Goal: Find contact information: Find contact information

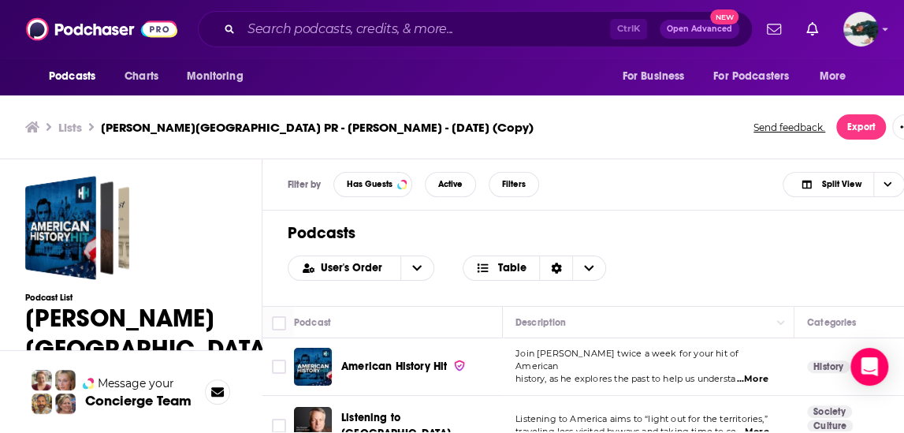
scroll to position [2, 0]
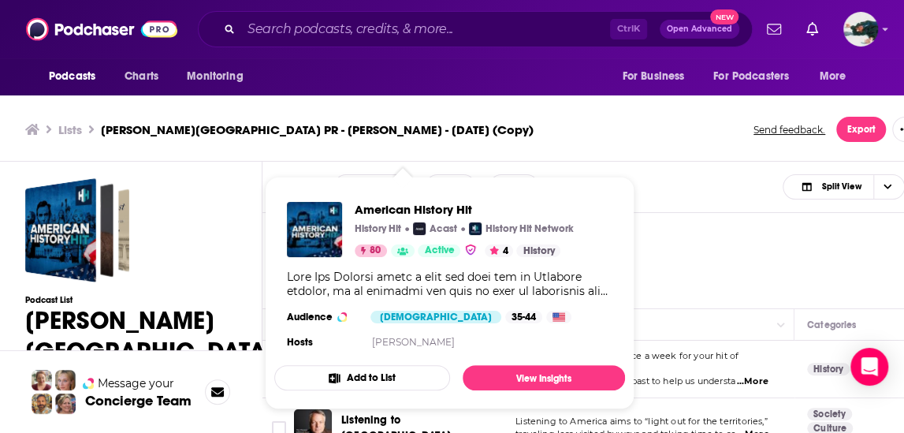
drag, startPoint x: 413, startPoint y: 369, endPoint x: 225, endPoint y: 280, distance: 207.6
click at [225, 280] on div "Podcast List [PERSON_NAME][GEOGRAPHIC_DATA] PR - [PERSON_NAME] - [DATE] (Copy) …" at bounding box center [150, 351] width 250 height 347
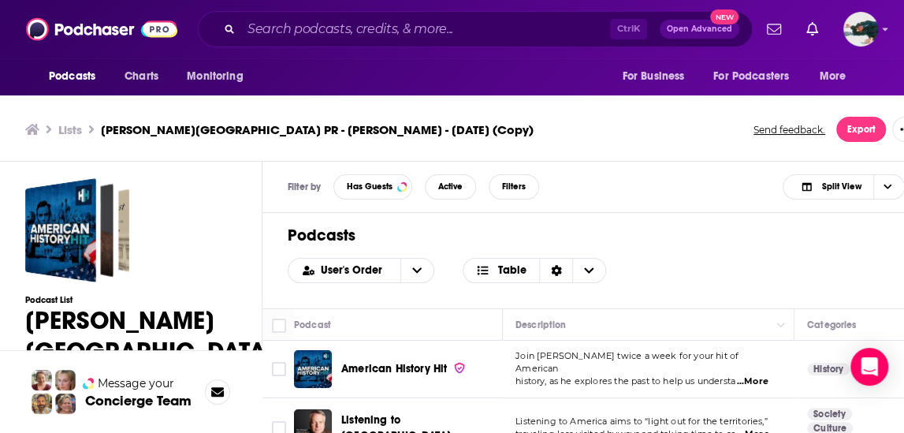
click at [383, 366] on span "American History Hit" at bounding box center [394, 368] width 106 height 13
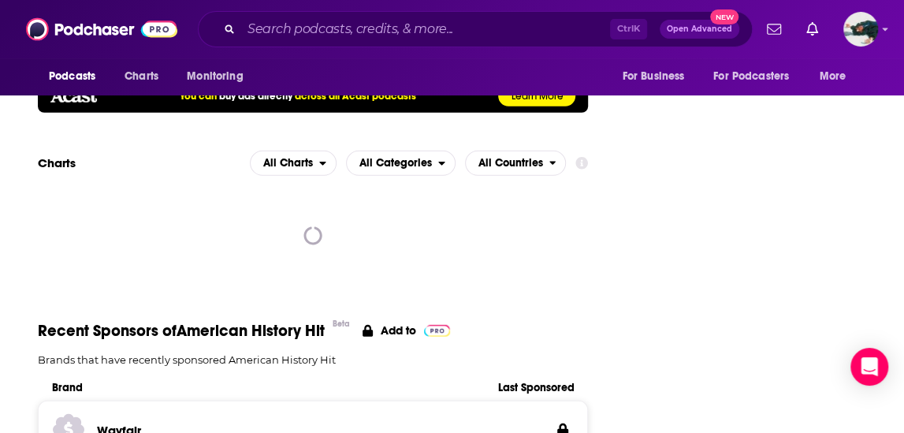
scroll to position [1916, 0]
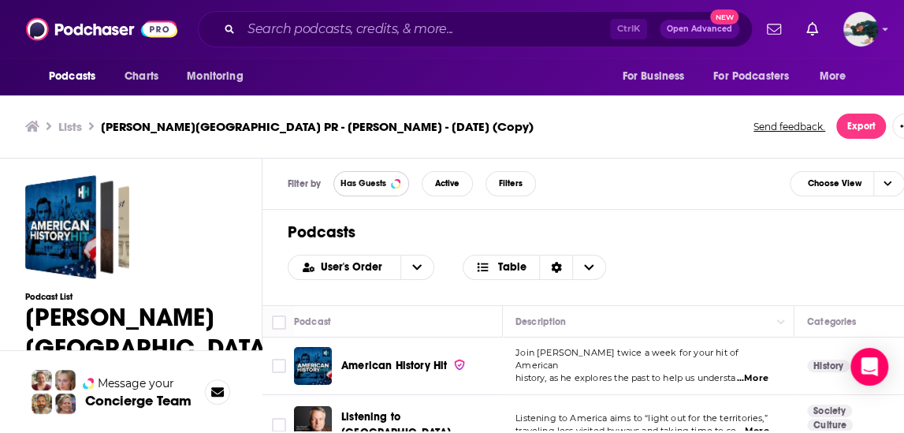
click at [388, 180] on button "Has Guests" at bounding box center [371, 183] width 76 height 25
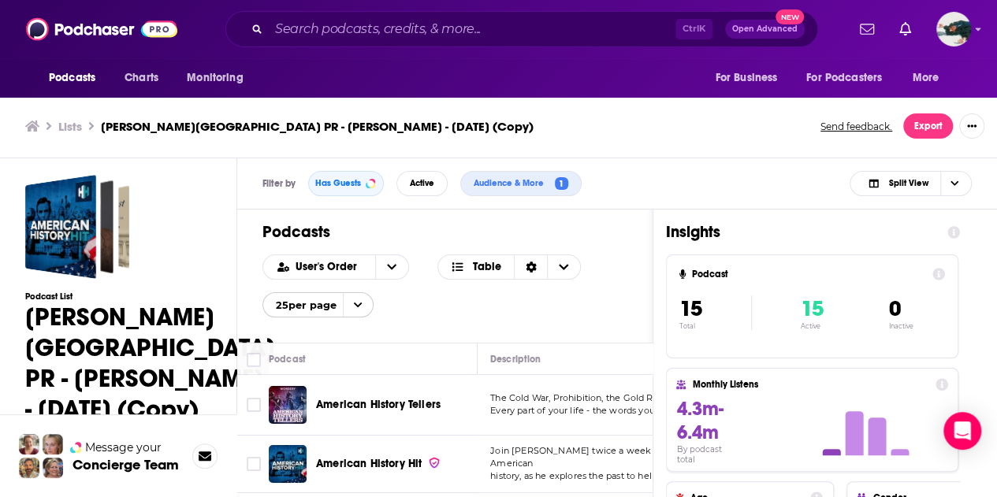
click at [868, 236] on h1 "Insights" at bounding box center [800, 232] width 269 height 20
click at [908, 180] on span "Split View" at bounding box center [907, 183] width 39 height 9
click at [907, 243] on div "Podcast Only" at bounding box center [910, 236] width 122 height 27
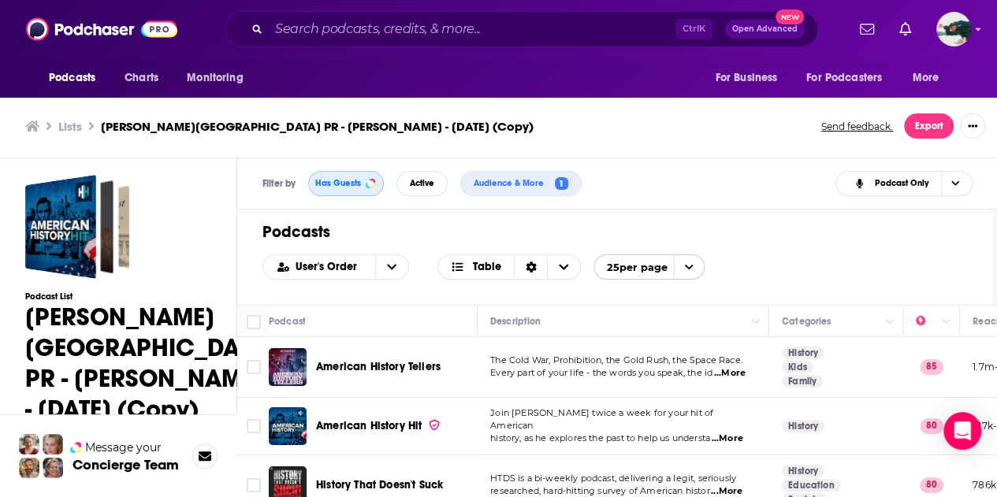
click at [341, 184] on span "Has Guests" at bounding box center [338, 183] width 46 height 9
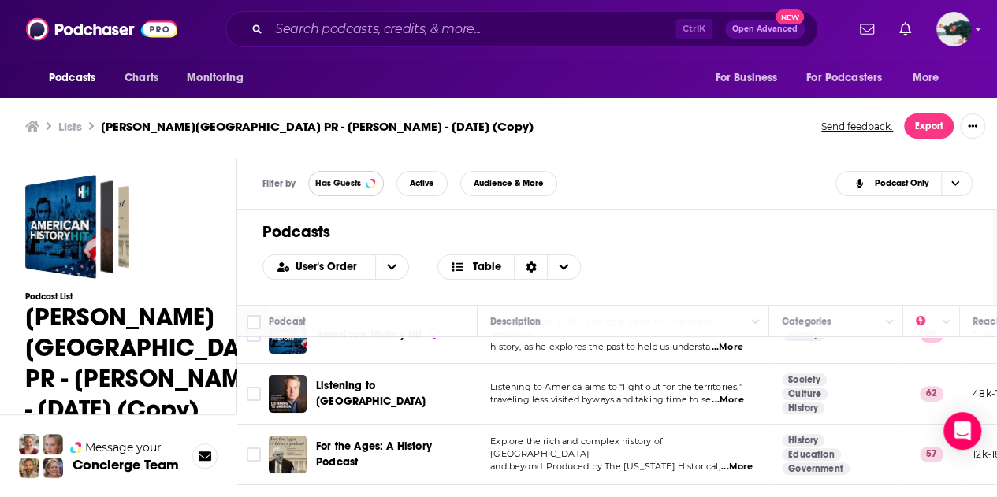
scroll to position [30, 0]
click at [362, 391] on div "Podcasts Charts Monitoring Ctrl K Open Advanced New For Business For Podcasters…" at bounding box center [498, 246] width 997 height 502
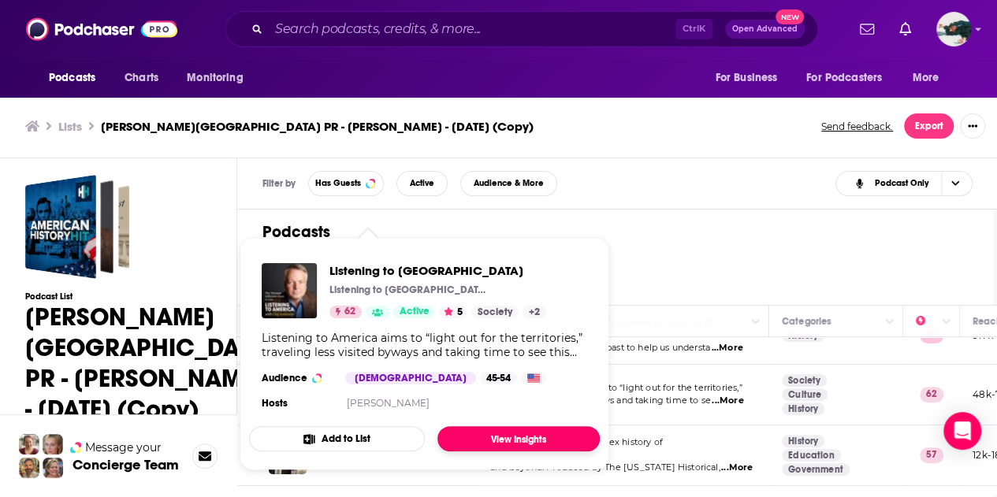
click at [476, 433] on link "View Insights" at bounding box center [518, 438] width 162 height 25
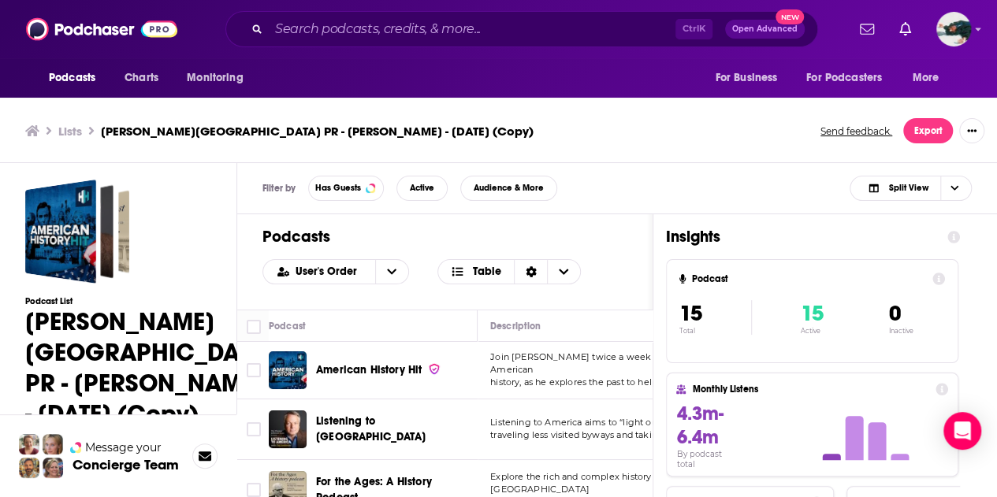
scroll to position [5, 0]
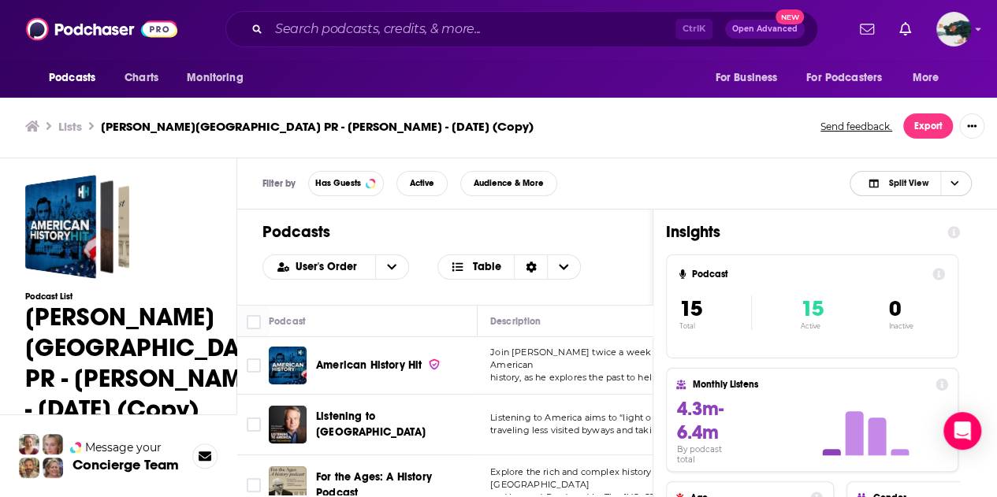
click at [949, 178] on span "Choose View" at bounding box center [953, 184] width 27 height 24
click at [869, 241] on div "Podcast Only" at bounding box center [910, 236] width 122 height 27
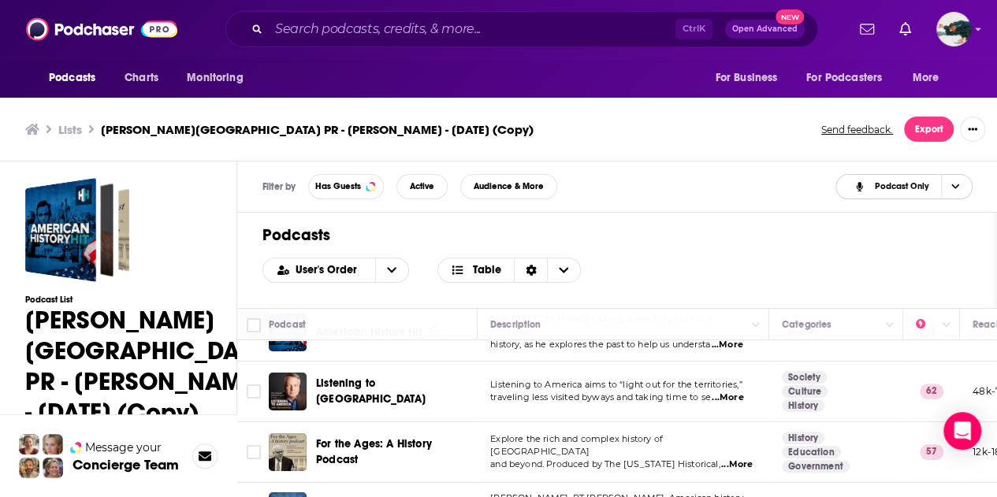
scroll to position [84, 0]
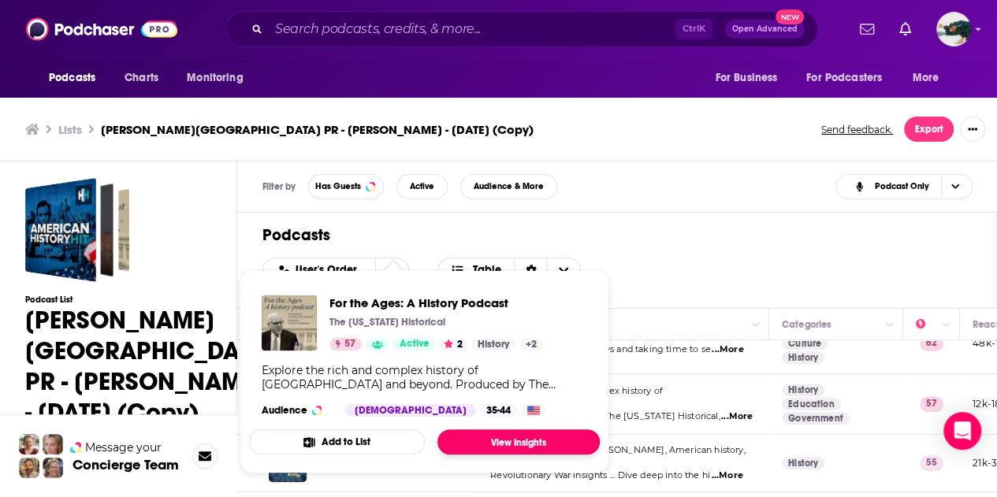
drag, startPoint x: 334, startPoint y: 396, endPoint x: 466, endPoint y: 437, distance: 138.3
click at [466, 437] on link "View Insights" at bounding box center [518, 441] width 162 height 25
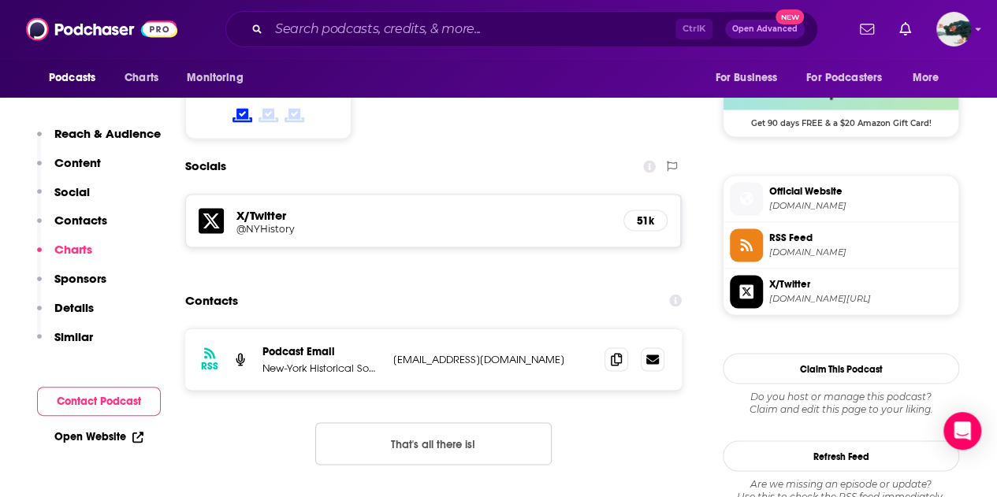
scroll to position [1305, 0]
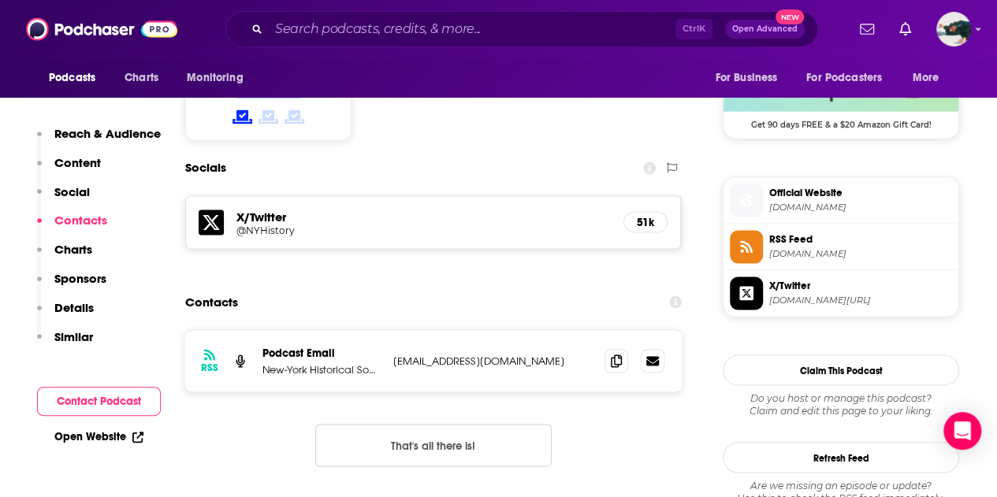
click at [443, 354] on p "[EMAIL_ADDRESS][DOMAIN_NAME]" at bounding box center [492, 360] width 199 height 13
drag, startPoint x: 550, startPoint y: 286, endPoint x: 394, endPoint y: 284, distance: 156.0
click at [394, 354] on p "[EMAIL_ADDRESS][DOMAIN_NAME]" at bounding box center [492, 360] width 199 height 13
copy p "[EMAIL_ADDRESS][DOMAIN_NAME]"
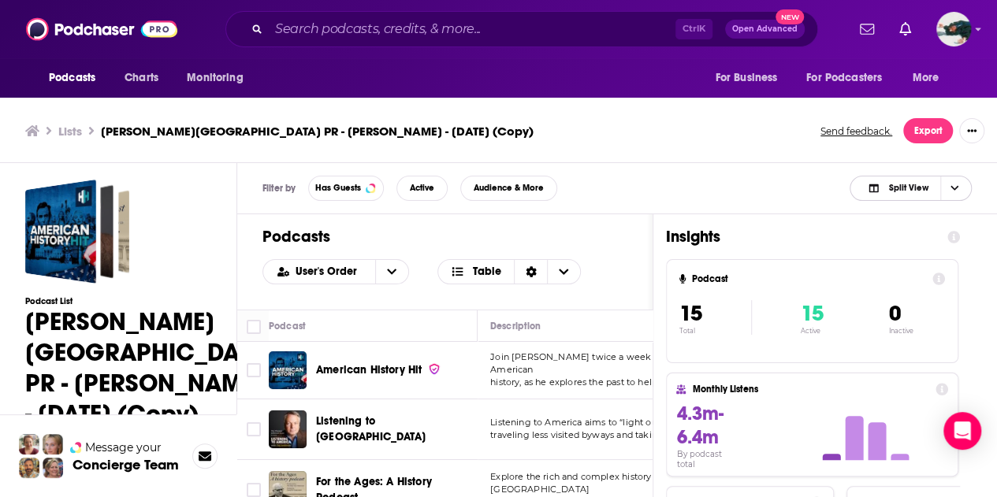
click at [955, 189] on icon "Choose View" at bounding box center [954, 188] width 8 height 9
click at [890, 241] on span "Podcast Only" at bounding box center [920, 240] width 78 height 9
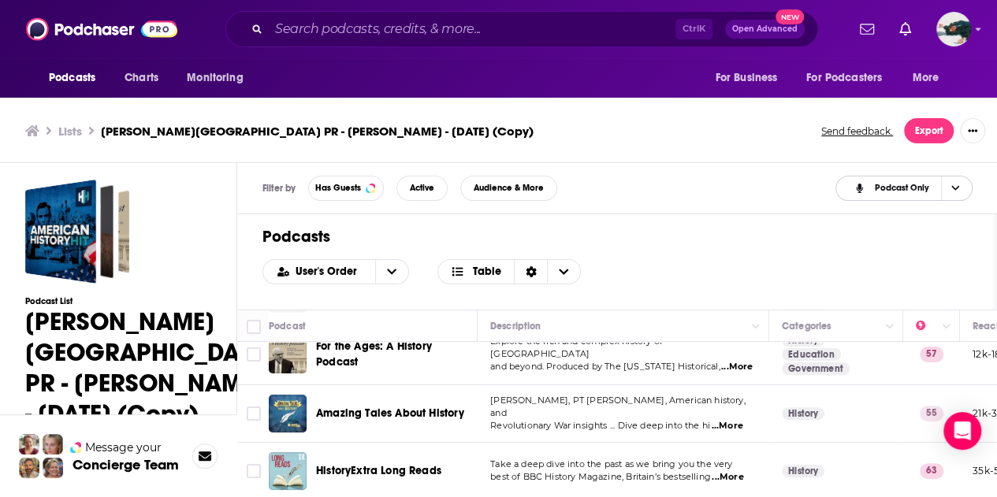
scroll to position [161, 0]
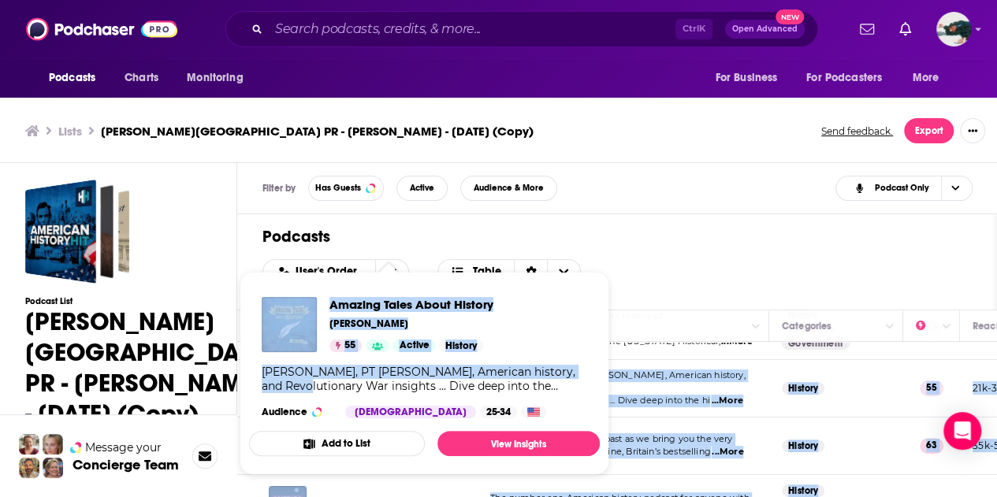
drag, startPoint x: 470, startPoint y: 387, endPoint x: 323, endPoint y: 388, distance: 146.6
click at [323, 388] on div "Podcasts Charts Monitoring Ctrl K Open Advanced New For Business For Podcasters…" at bounding box center [498, 251] width 997 height 502
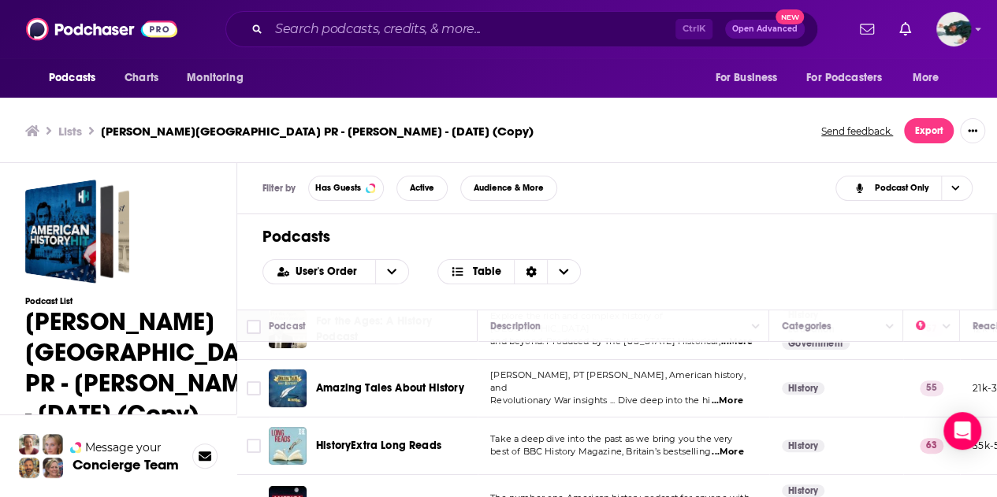
click at [619, 201] on div "Filter by Has Guests Active Audience & More Podcast Only" at bounding box center [617, 188] width 760 height 51
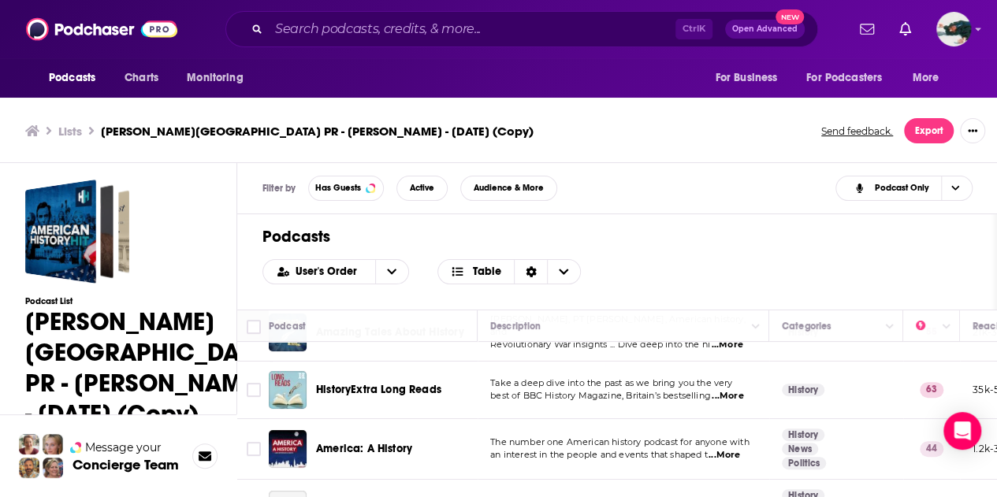
scroll to position [217, 1]
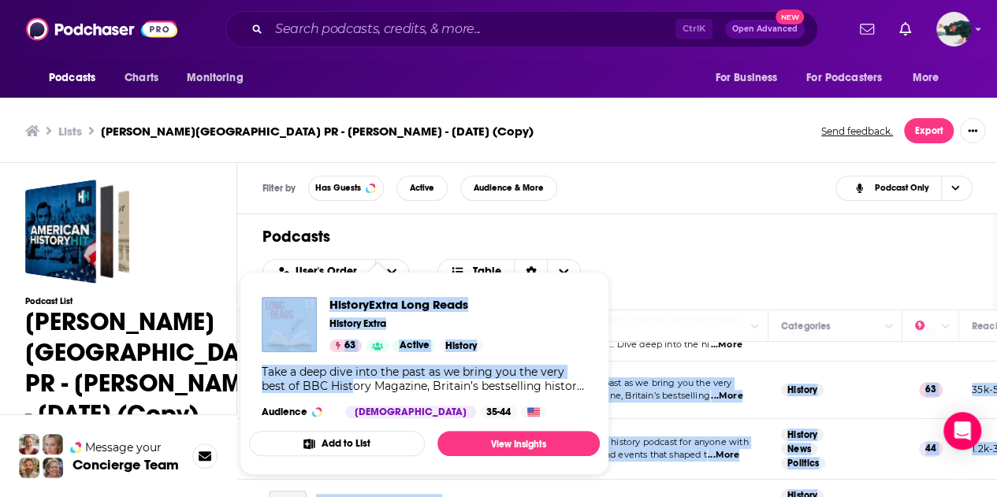
drag, startPoint x: 449, startPoint y: 392, endPoint x: 353, endPoint y: 388, distance: 96.2
click at [353, 388] on div "Podcasts Charts Monitoring Ctrl K Open Advanced New For Business For Podcasters…" at bounding box center [498, 251] width 997 height 502
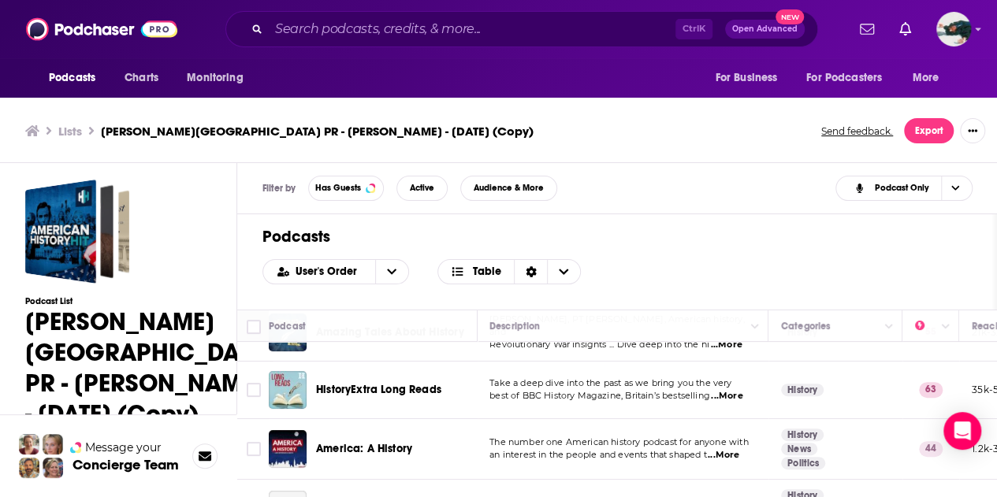
click at [700, 248] on div "Podcasts User's Order Table" at bounding box center [617, 261] width 760 height 95
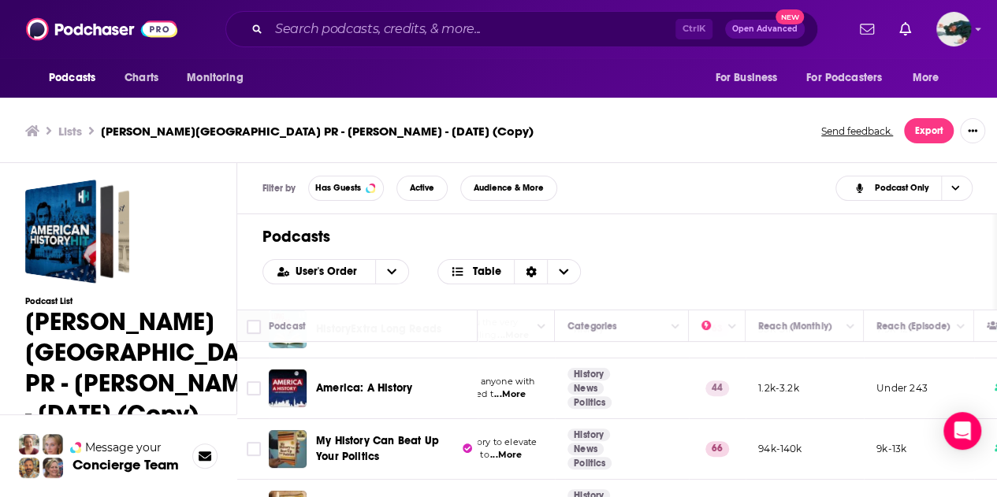
scroll to position [295, 214]
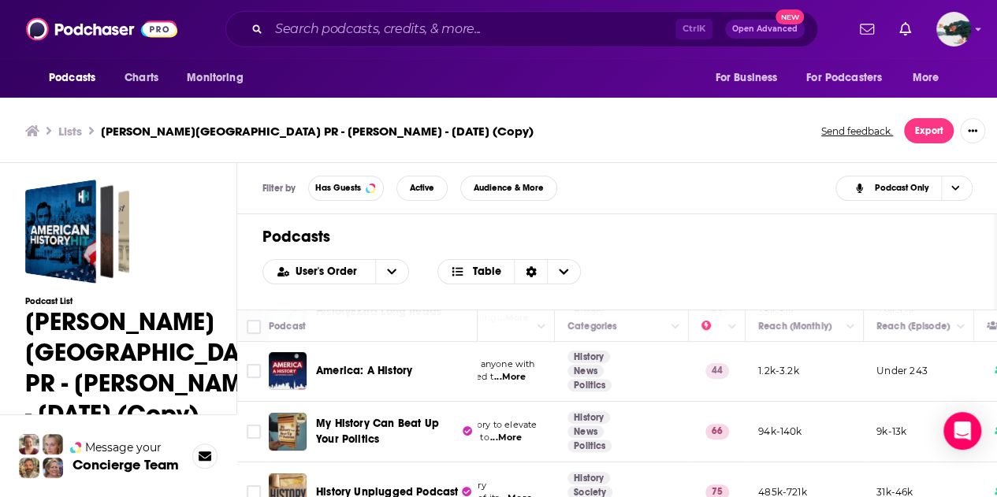
click at [364, 364] on span "America: A History" at bounding box center [364, 370] width 96 height 13
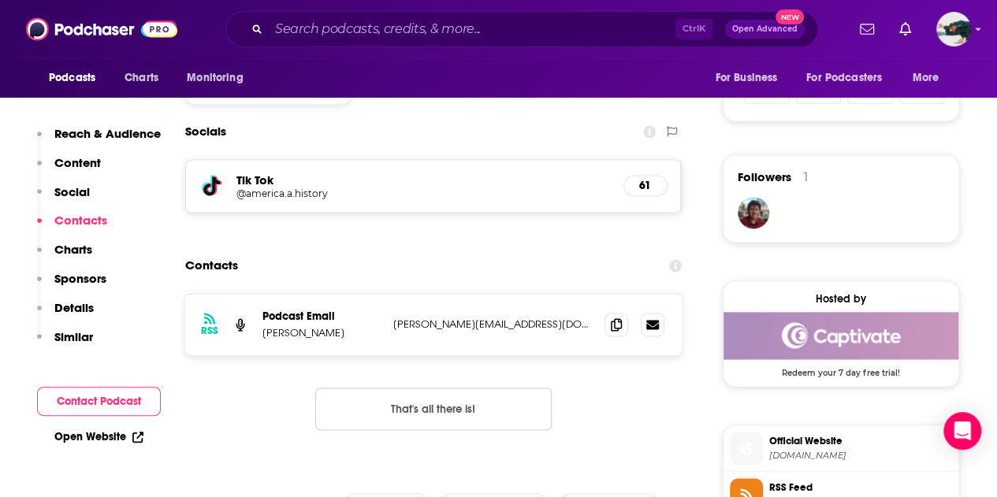
scroll to position [1056, 0]
drag, startPoint x: 555, startPoint y: 329, endPoint x: 385, endPoint y: 328, distance: 170.2
click at [385, 328] on div "RSS Podcast Email [PERSON_NAME] [PERSON_NAME][EMAIL_ADDRESS][DOMAIN_NAME] [PERS…" at bounding box center [433, 325] width 496 height 61
copy div "[PERSON_NAME][EMAIL_ADDRESS][DOMAIN_NAME]"
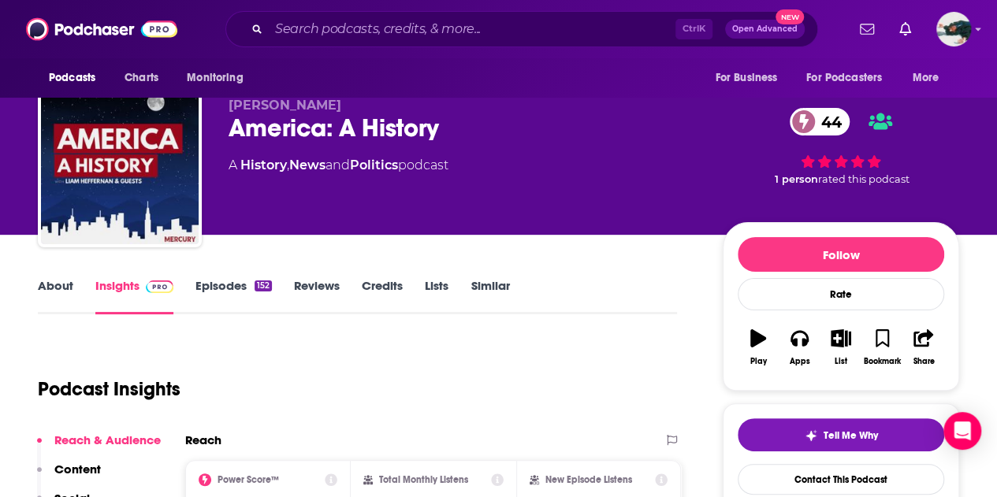
scroll to position [0, 0]
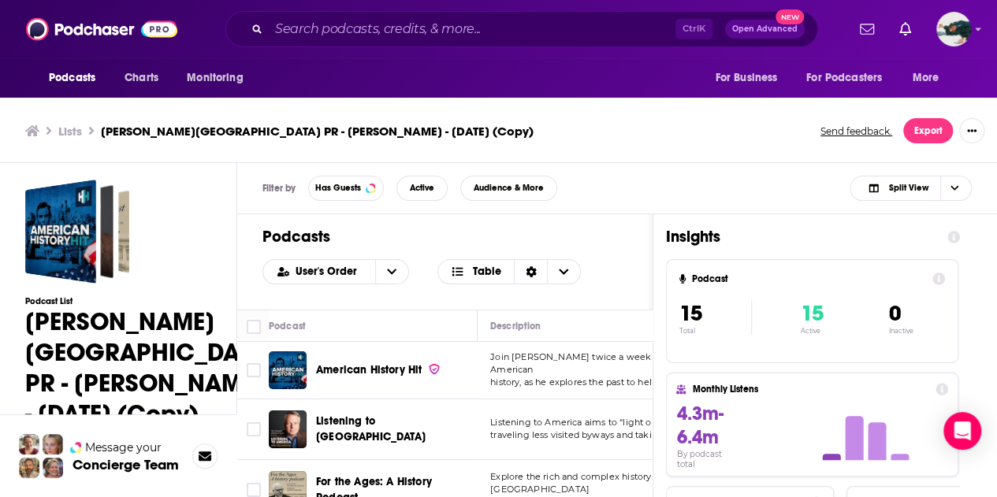
click at [763, 178] on div "Filter by Has Guests Active Audience & More Split View" at bounding box center [617, 188] width 760 height 51
click at [553, 205] on div "Filter by Has Guests Active Audience & More Split View" at bounding box center [617, 188] width 760 height 51
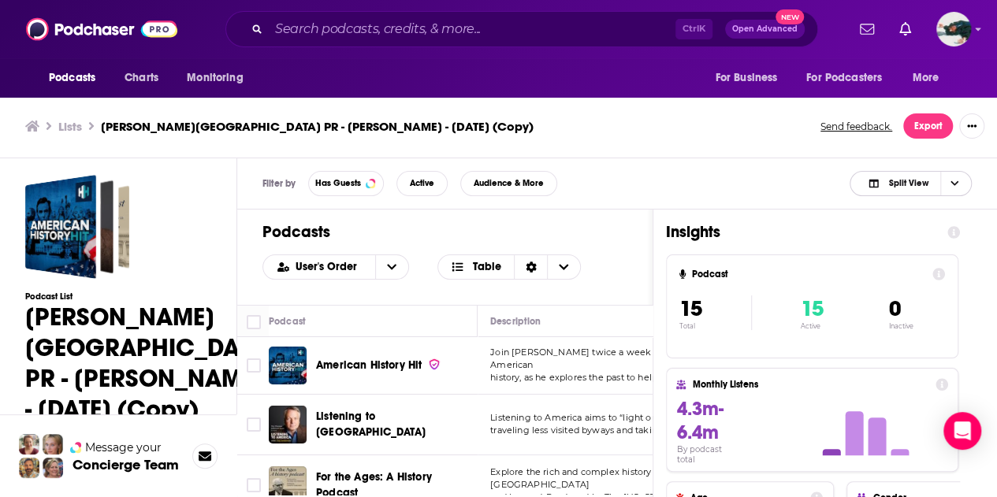
click at [953, 184] on icon "Choose View" at bounding box center [954, 183] width 8 height 5
click at [894, 237] on span "Podcast Only" at bounding box center [920, 236] width 78 height 9
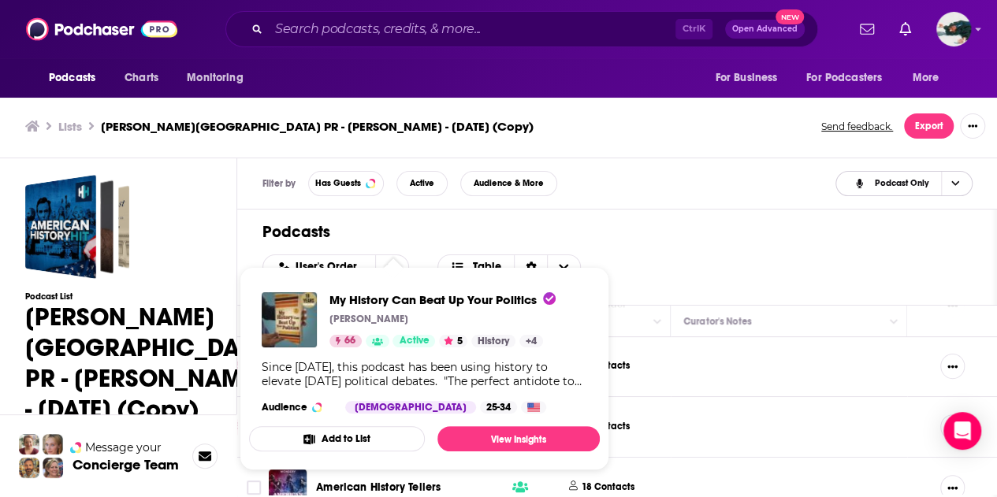
scroll to position [4, 0]
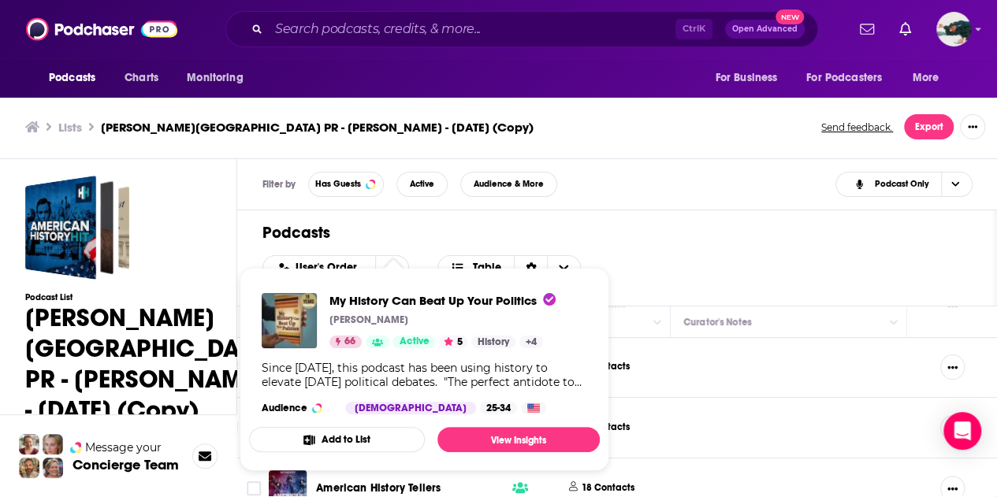
click at [719, 275] on div "User's Order Table" at bounding box center [616, 267] width 709 height 25
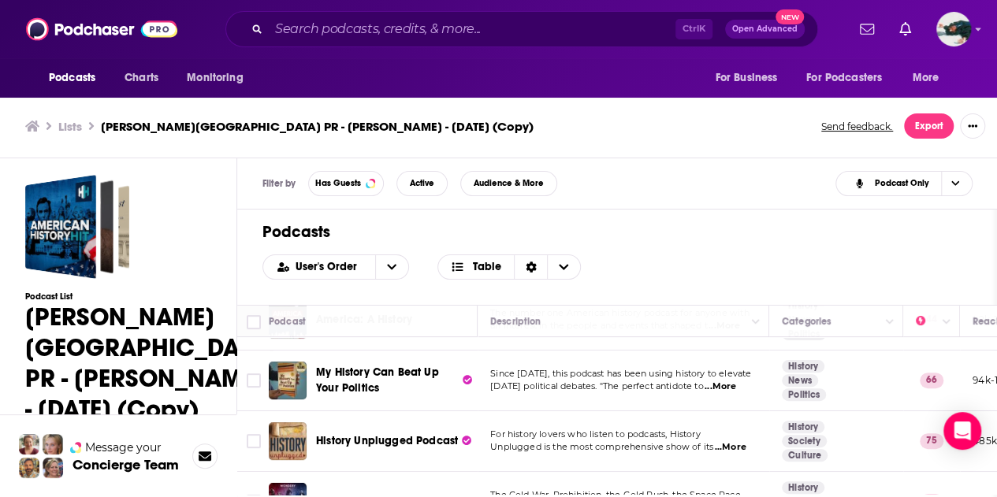
scroll to position [321, 0]
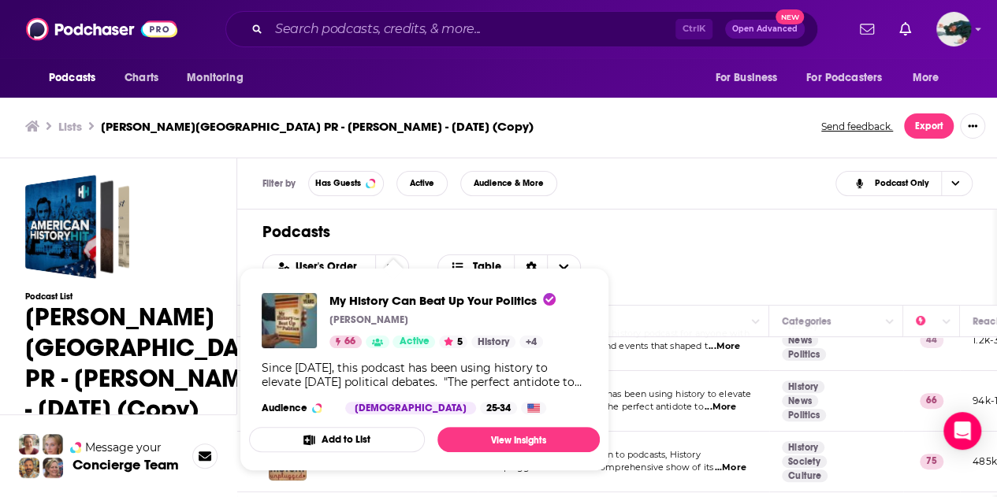
click at [352, 386] on div "Since [DATE], this podcast has been using history to elevate [DATE] political d…" at bounding box center [424, 375] width 325 height 28
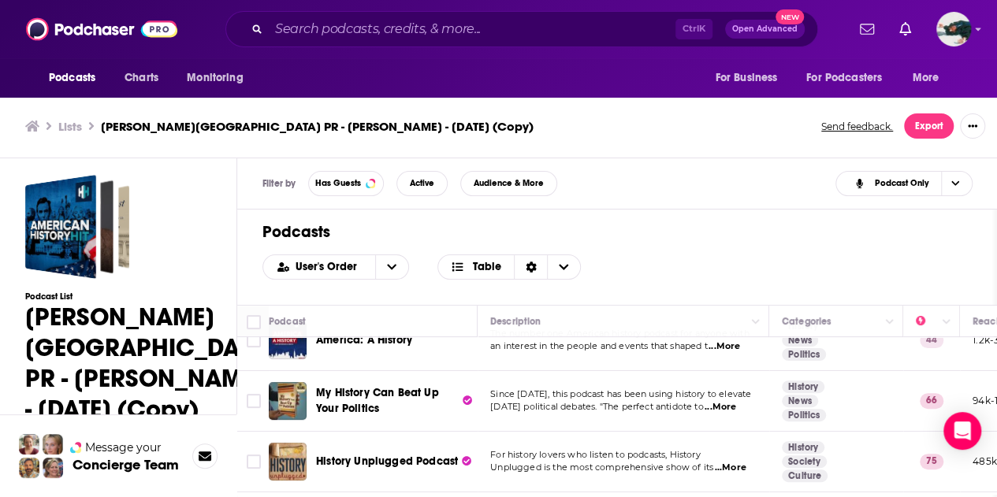
click at [663, 242] on div "Podcasts User's Order Table" at bounding box center [617, 257] width 760 height 95
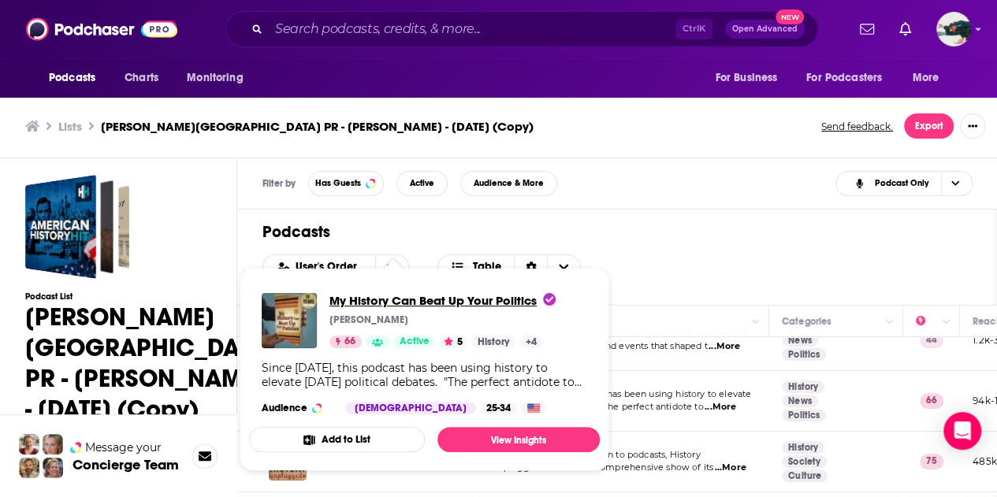
click at [394, 305] on span "My History Can Beat Up Your Politics" at bounding box center [442, 300] width 226 height 15
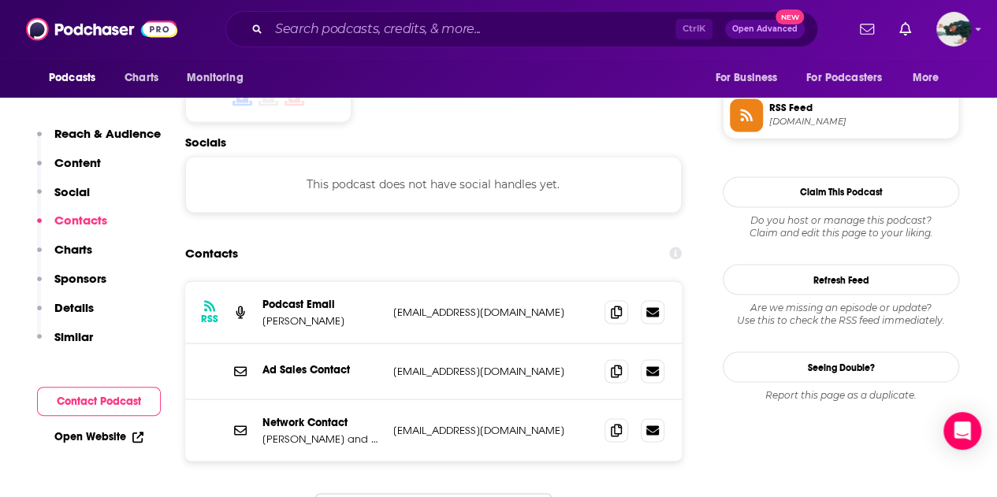
scroll to position [1291, 0]
drag, startPoint x: 546, startPoint y: 231, endPoint x: 385, endPoint y: 230, distance: 160.7
click at [385, 282] on div "RSS Podcast Email [PERSON_NAME] [EMAIL_ADDRESS][DOMAIN_NAME] [EMAIL_ADDRESS][DO…" at bounding box center [433, 313] width 496 height 62
drag, startPoint x: 391, startPoint y: 234, endPoint x: 542, endPoint y: 227, distance: 151.4
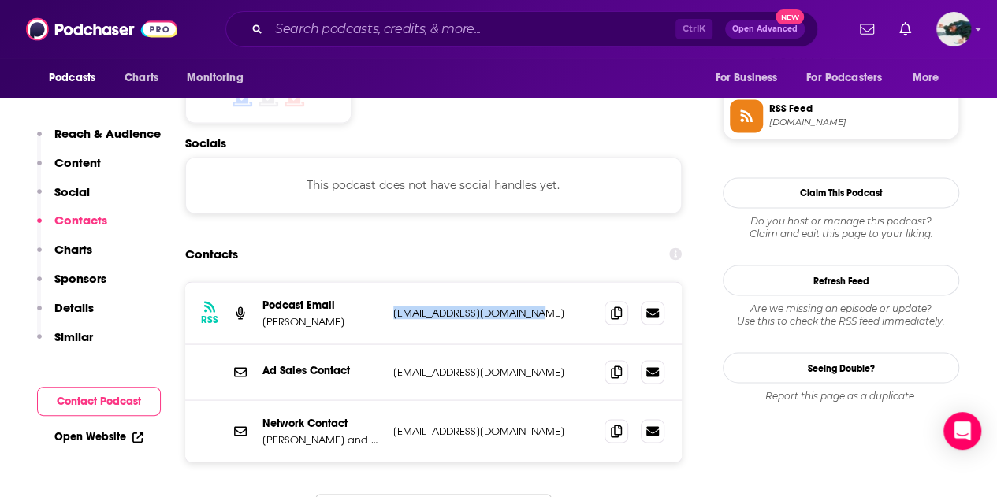
click at [542, 282] on div "RSS Podcast Email [PERSON_NAME] [EMAIL_ADDRESS][DOMAIN_NAME] [EMAIL_ADDRESS][DO…" at bounding box center [433, 313] width 496 height 62
copy p "[EMAIL_ADDRESS][DOMAIN_NAME]"
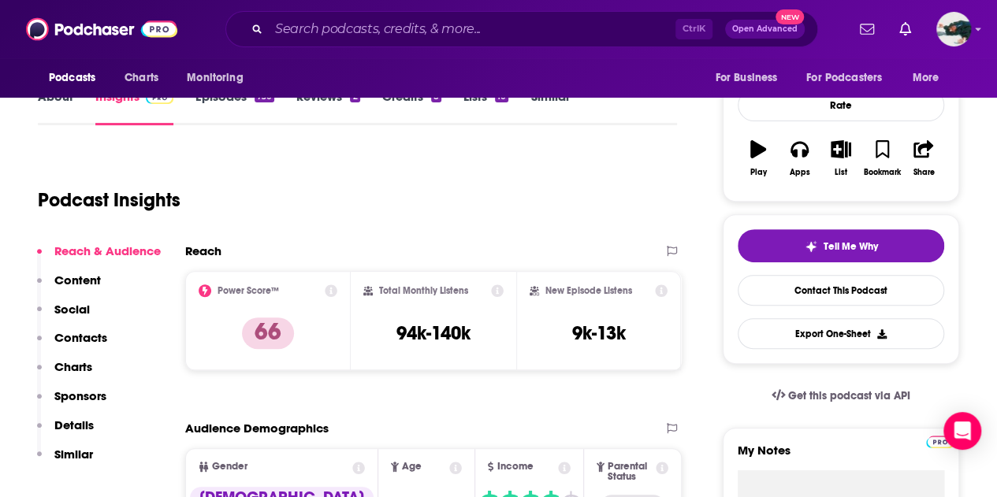
scroll to position [0, 0]
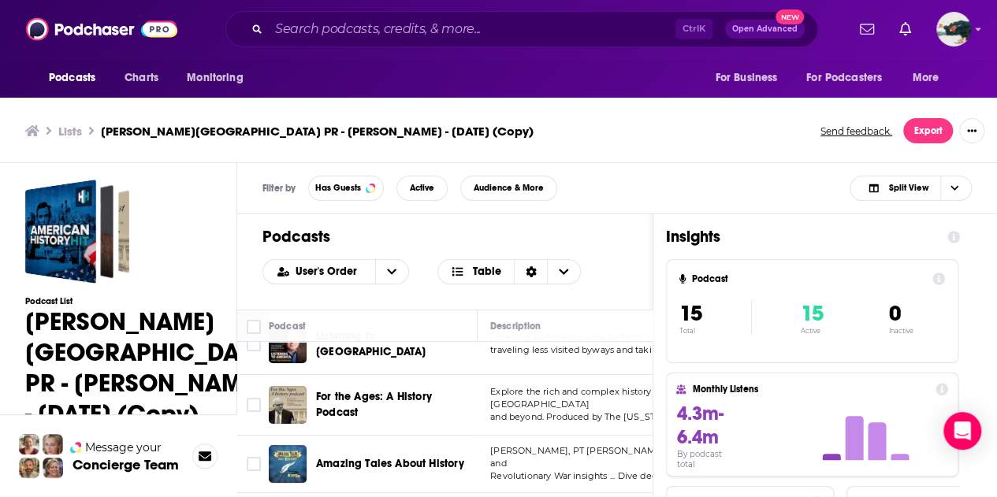
scroll to position [85, 0]
click at [951, 188] on icon "Choose View" at bounding box center [954, 188] width 8 height 5
click at [889, 243] on span "Podcast Only" at bounding box center [920, 240] width 78 height 9
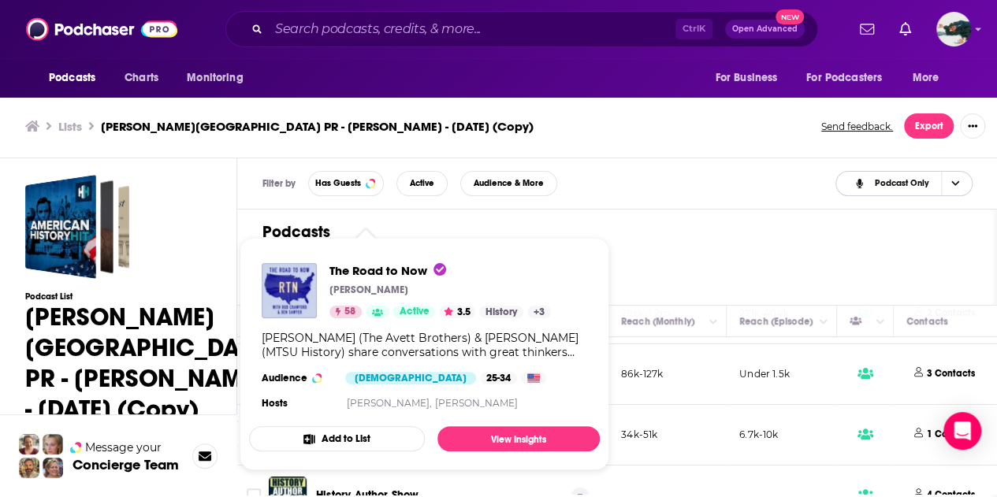
scroll to position [711, 351]
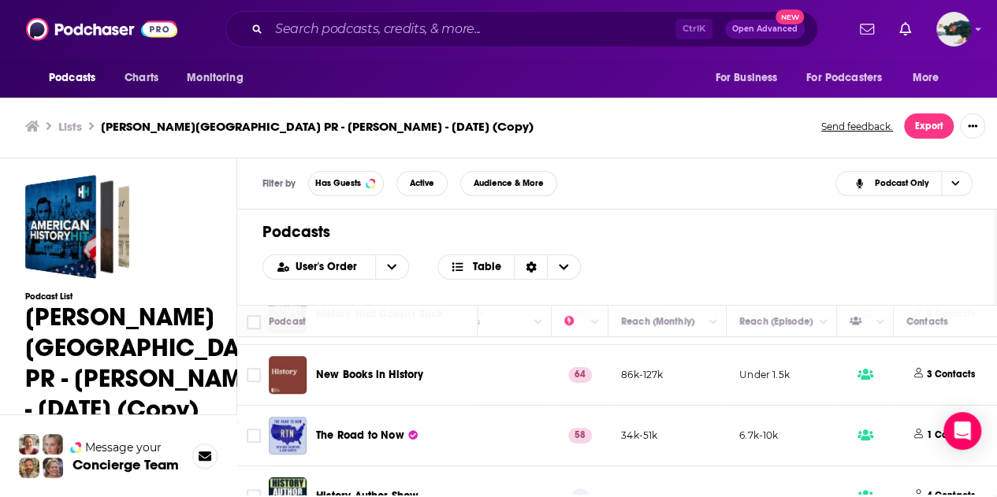
click at [347, 368] on span "New Books in History" at bounding box center [369, 374] width 107 height 13
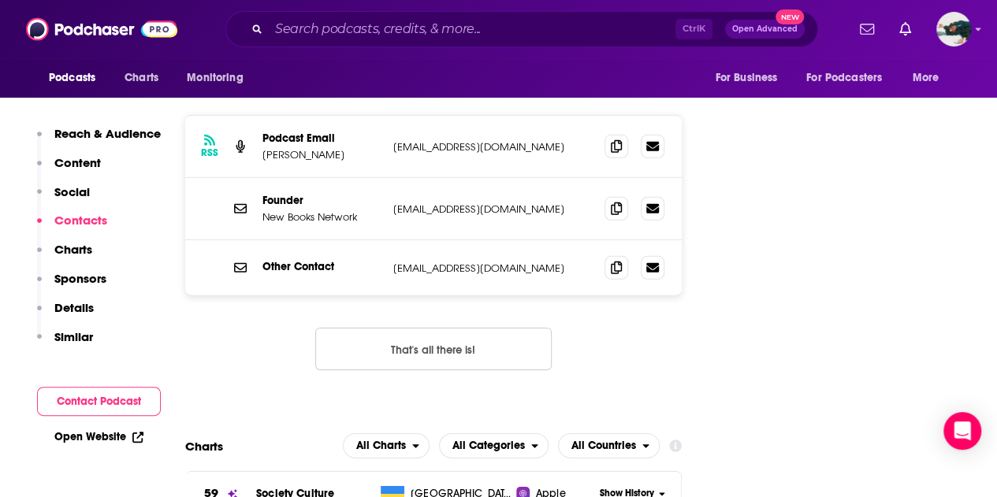
scroll to position [2305, 0]
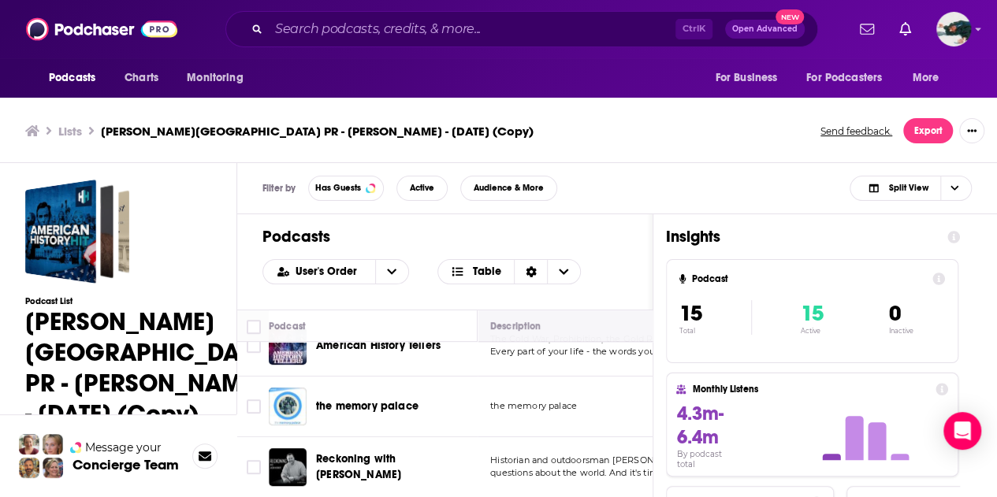
scroll to position [509, 0]
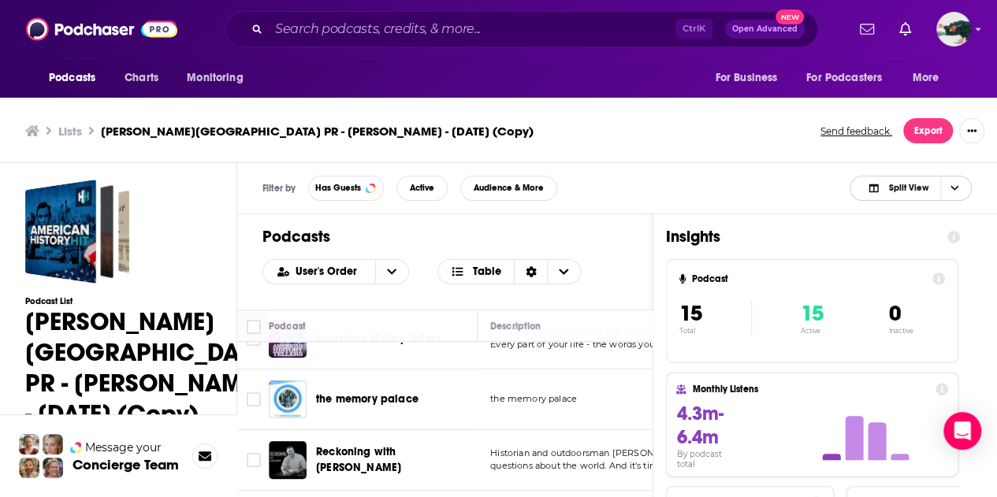
click at [952, 191] on icon "Choose View" at bounding box center [954, 188] width 8 height 9
click at [897, 265] on span "Insight Only" at bounding box center [920, 266] width 78 height 9
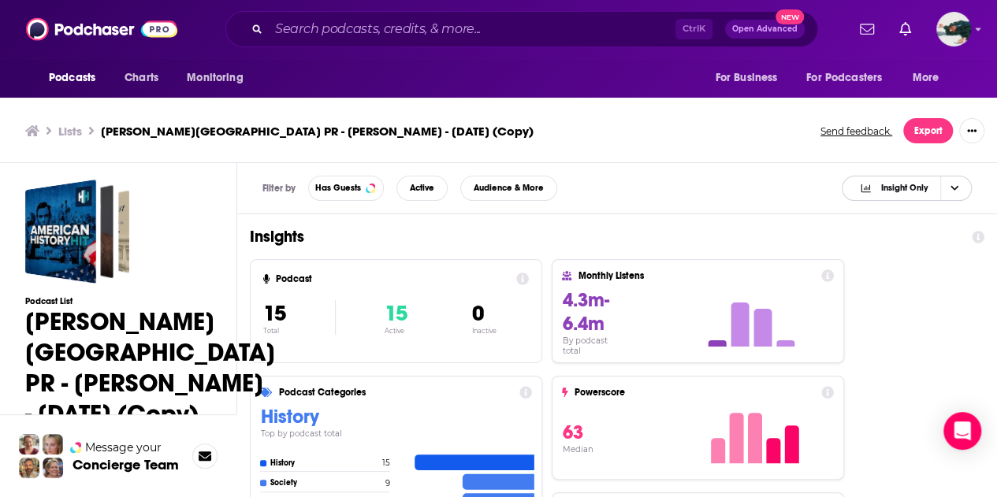
click at [956, 196] on span "Choose View" at bounding box center [953, 188] width 27 height 24
click at [955, 191] on icon "Choose View" at bounding box center [954, 188] width 8 height 9
click at [916, 247] on div "Podcast Only" at bounding box center [907, 241] width 130 height 27
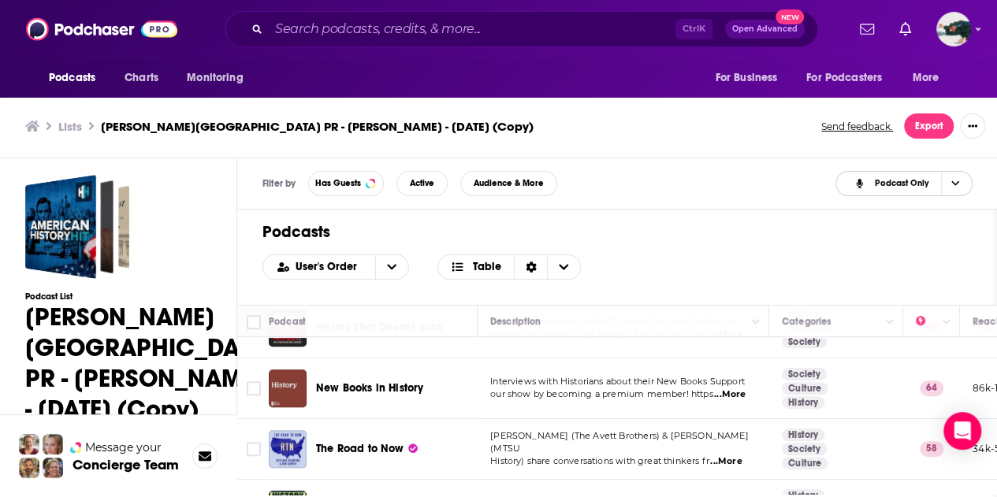
scroll to position [750, 0]
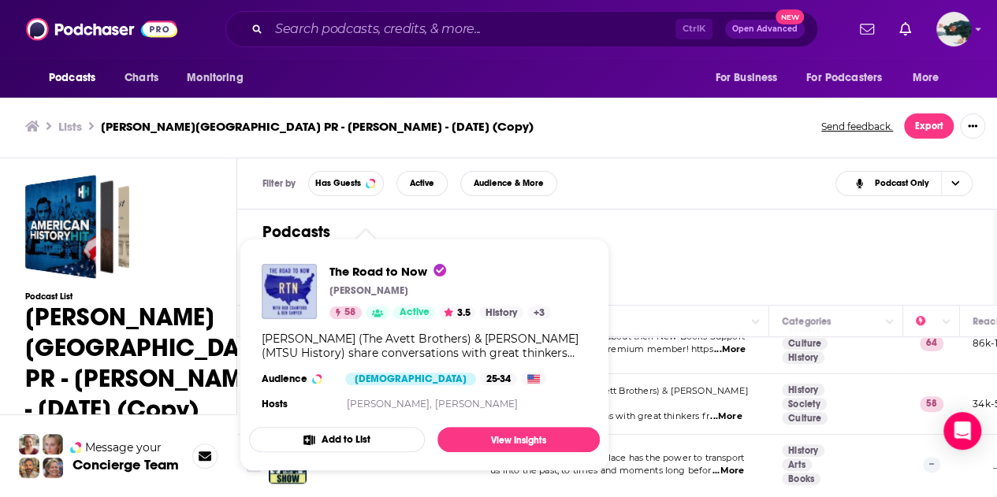
click at [341, 391] on div "The Road to Now [PERSON_NAME] 58 Active 3.5 History + 3 [PERSON_NAME] (The Avet…" at bounding box center [424, 339] width 351 height 176
click at [486, 431] on link "View Insights" at bounding box center [518, 439] width 162 height 25
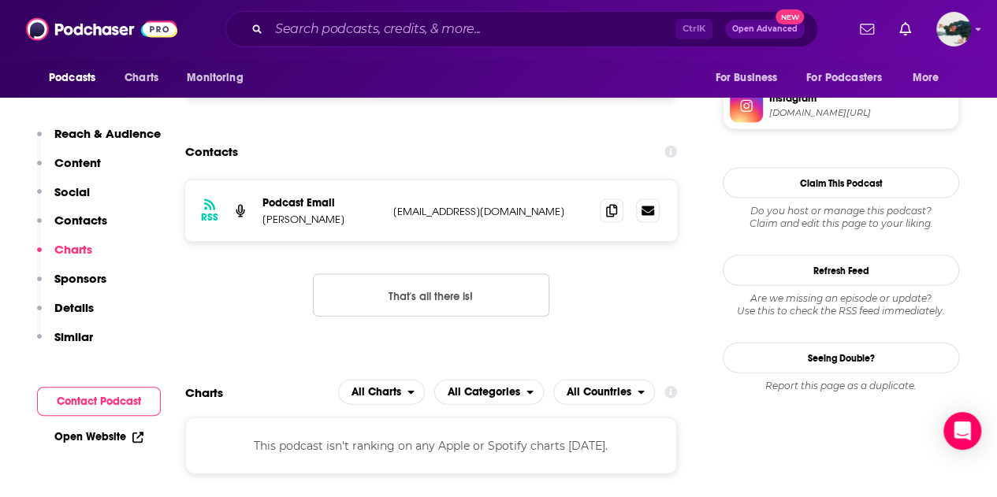
scroll to position [1587, 0]
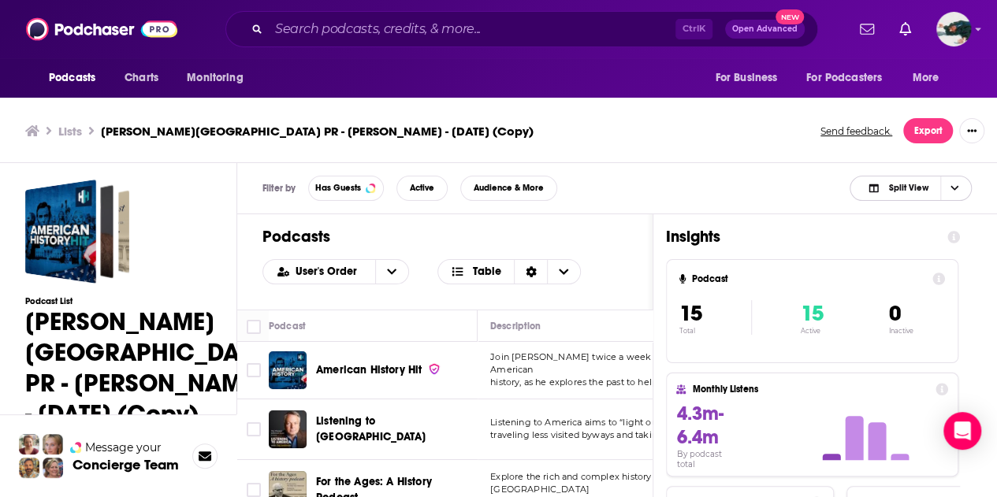
click at [962, 191] on span "Choose View" at bounding box center [953, 188] width 27 height 24
click at [897, 264] on span "Insight Only" at bounding box center [920, 266] width 78 height 9
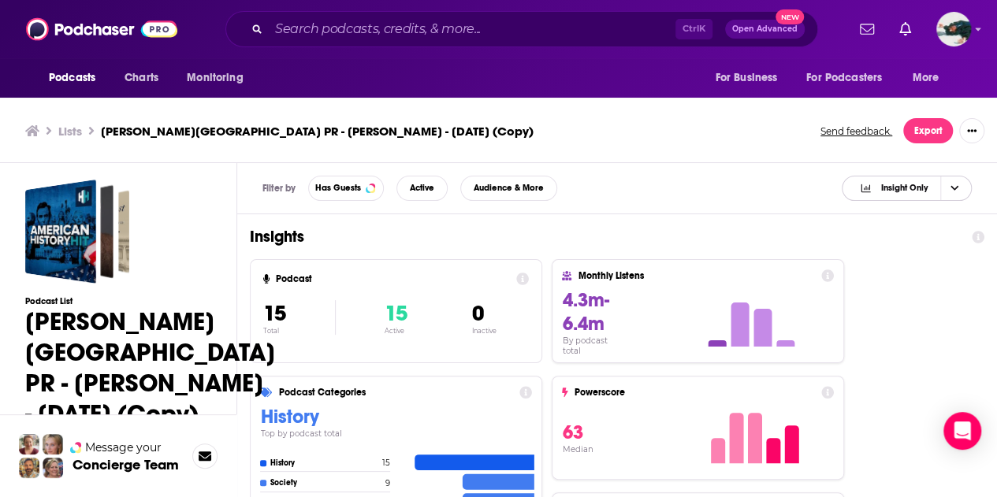
click at [956, 184] on icon "Choose View" at bounding box center [954, 188] width 8 height 9
click at [875, 217] on span "Split View" at bounding box center [916, 214] width 86 height 9
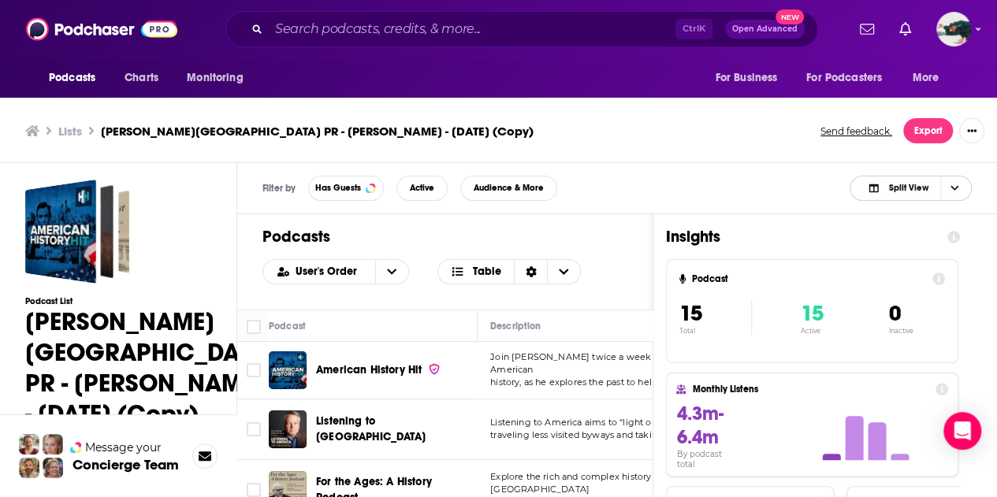
scroll to position [750, 0]
